Goal: Navigation & Orientation: Go to known website

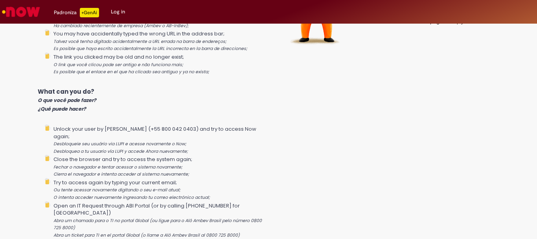
scroll to position [171, 0]
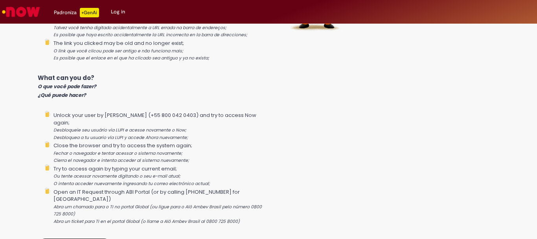
drag, startPoint x: 433, startPoint y: 0, endPoint x: 323, endPoint y: 165, distance: 197.6
click at [323, 165] on main "Not Found Unfortunately it was not possible to open the page you were looking f…" at bounding box center [268, 53] width 537 height 401
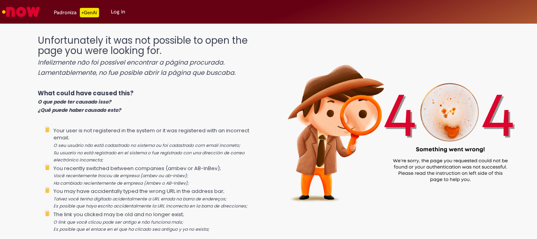
click at [122, 10] on link "Log in" at bounding box center [118, 12] width 26 height 24
